Goal: Find specific page/section: Find specific page/section

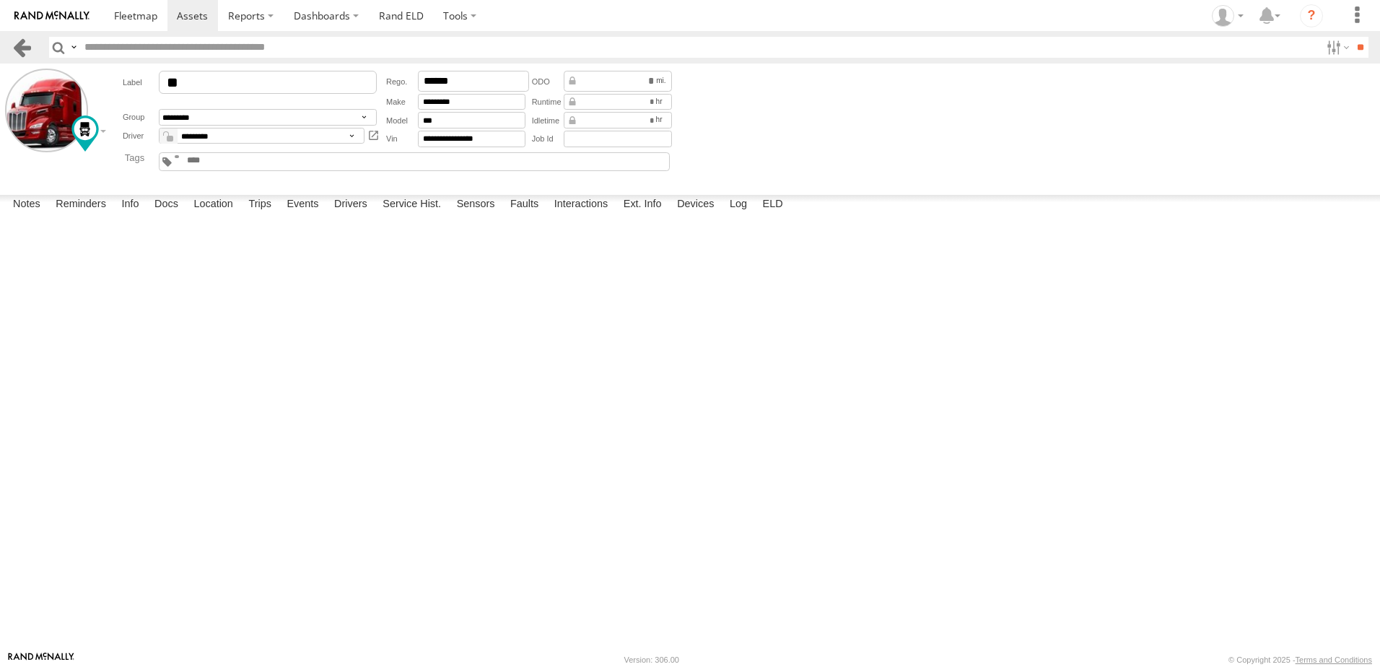
click at [24, 43] on link at bounding box center [22, 47] width 21 height 21
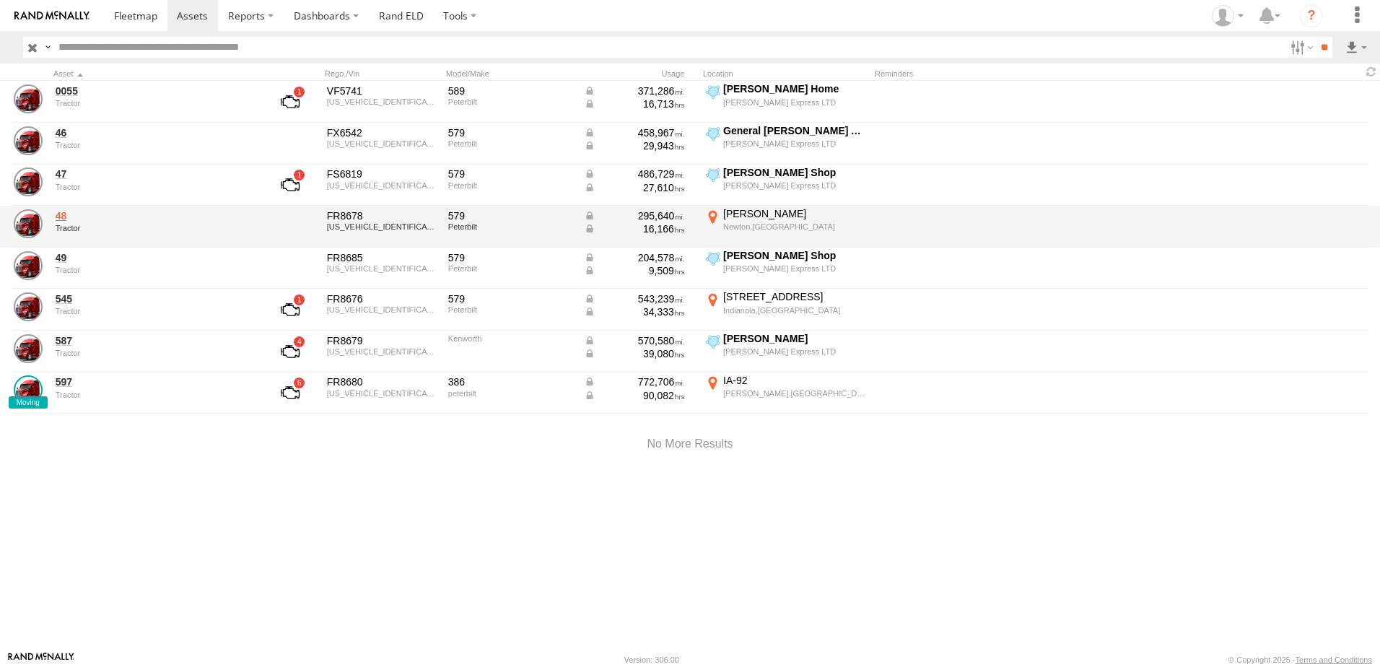
click at [59, 215] on link "48" at bounding box center [155, 215] width 198 height 13
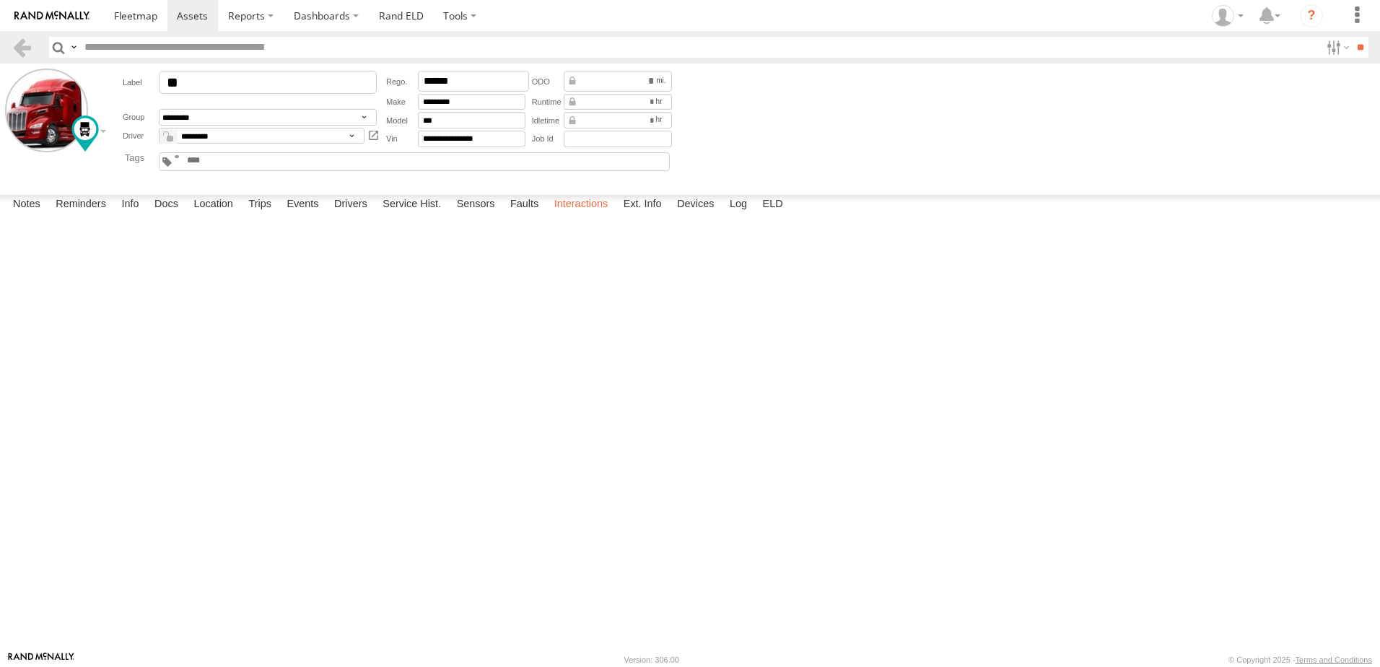
click at [583, 215] on label "Interactions" at bounding box center [581, 205] width 69 height 20
